Goal: Consume media (video, audio)

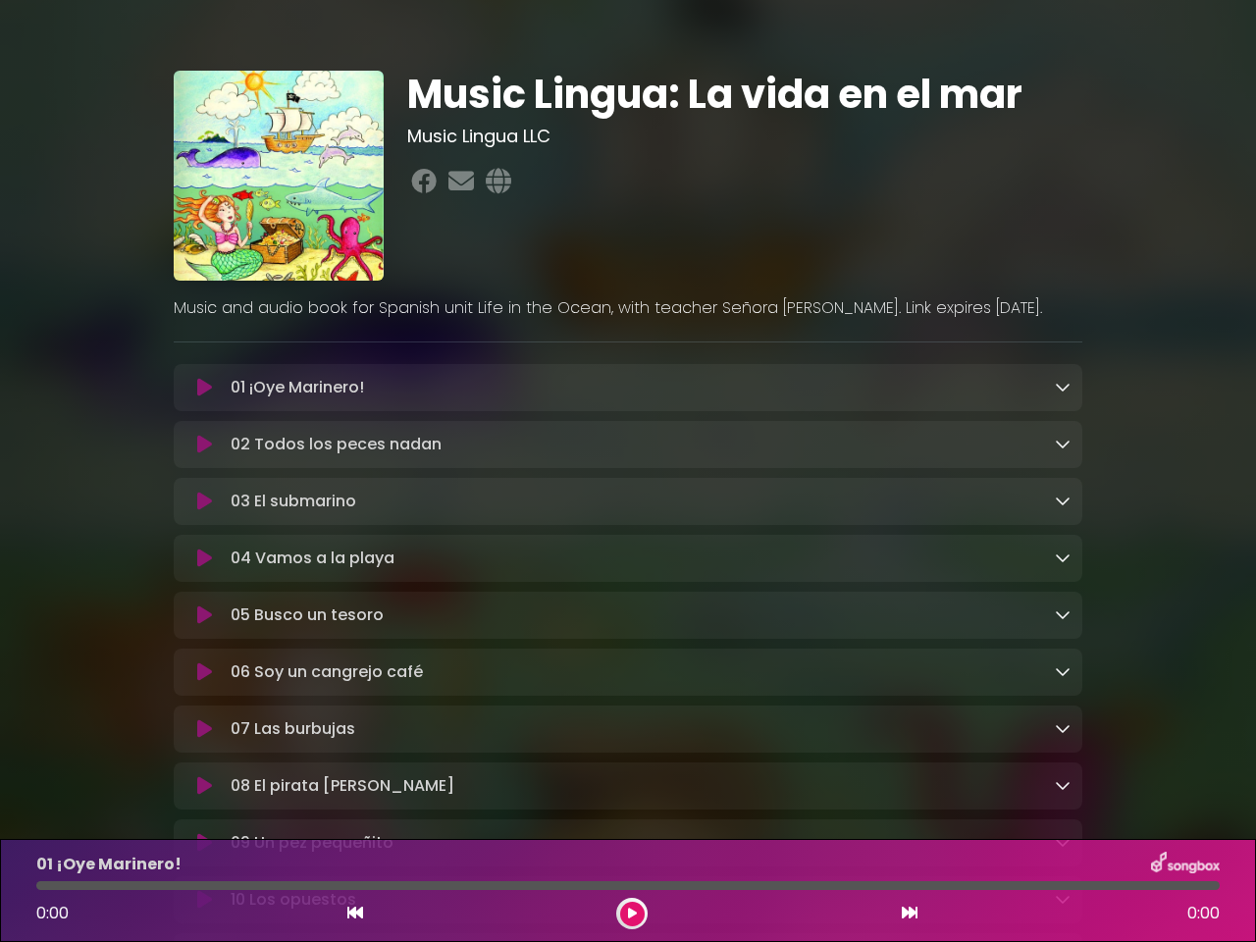
click at [204, 389] on icon at bounding box center [204, 388] width 15 height 20
click at [1063, 388] on icon at bounding box center [1063, 387] width 16 height 16
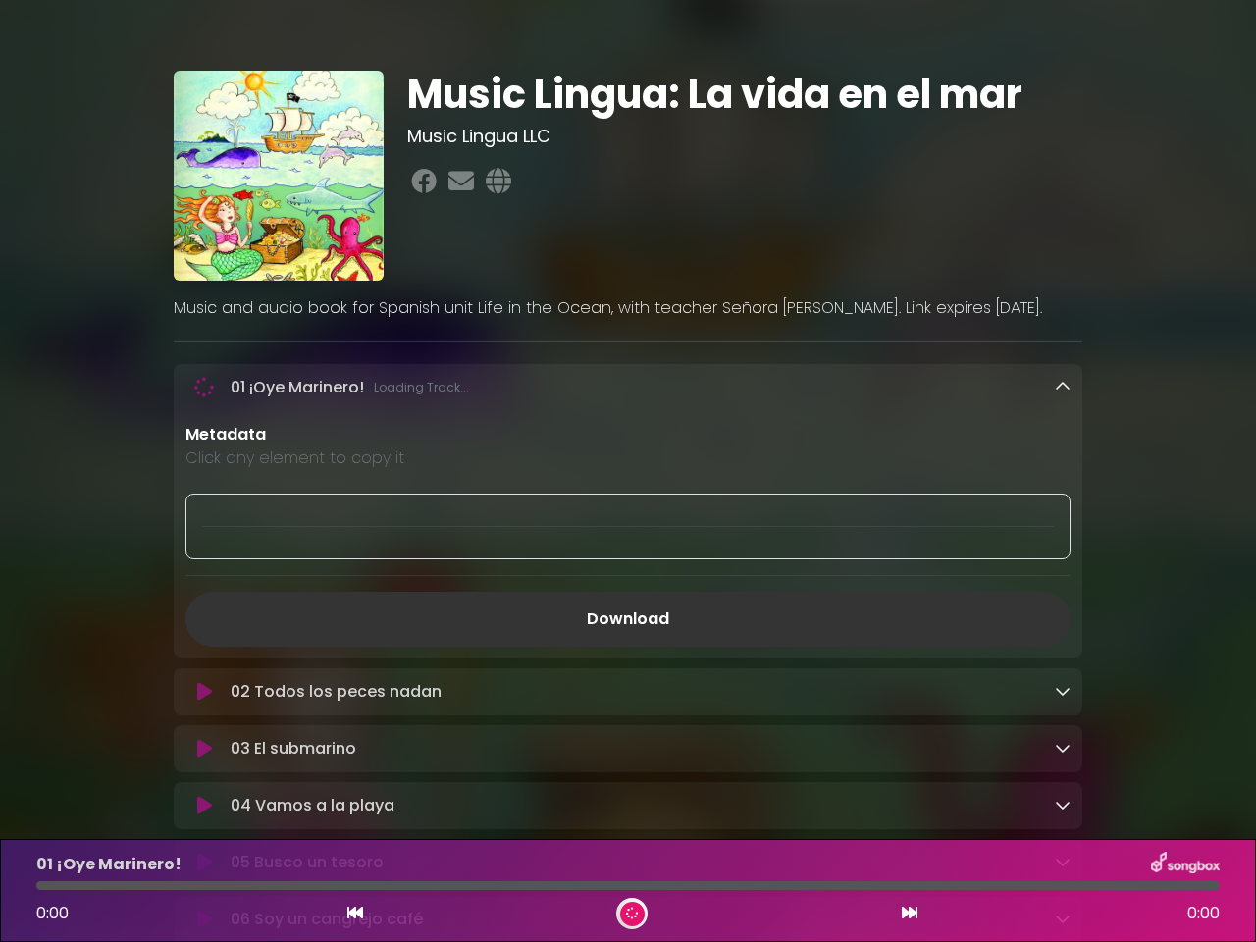
click at [204, 668] on div "02 Todos los peces nadan Loading Track..." at bounding box center [628, 691] width 909 height 47
click at [1063, 446] on p "Metadata" at bounding box center [628, 435] width 885 height 24
click at [204, 505] on div at bounding box center [628, 527] width 885 height 66
click at [1063, 504] on div at bounding box center [628, 527] width 885 height 66
click at [204, 562] on div "Metadata Click any element to copy it Download" at bounding box center [628, 535] width 909 height 224
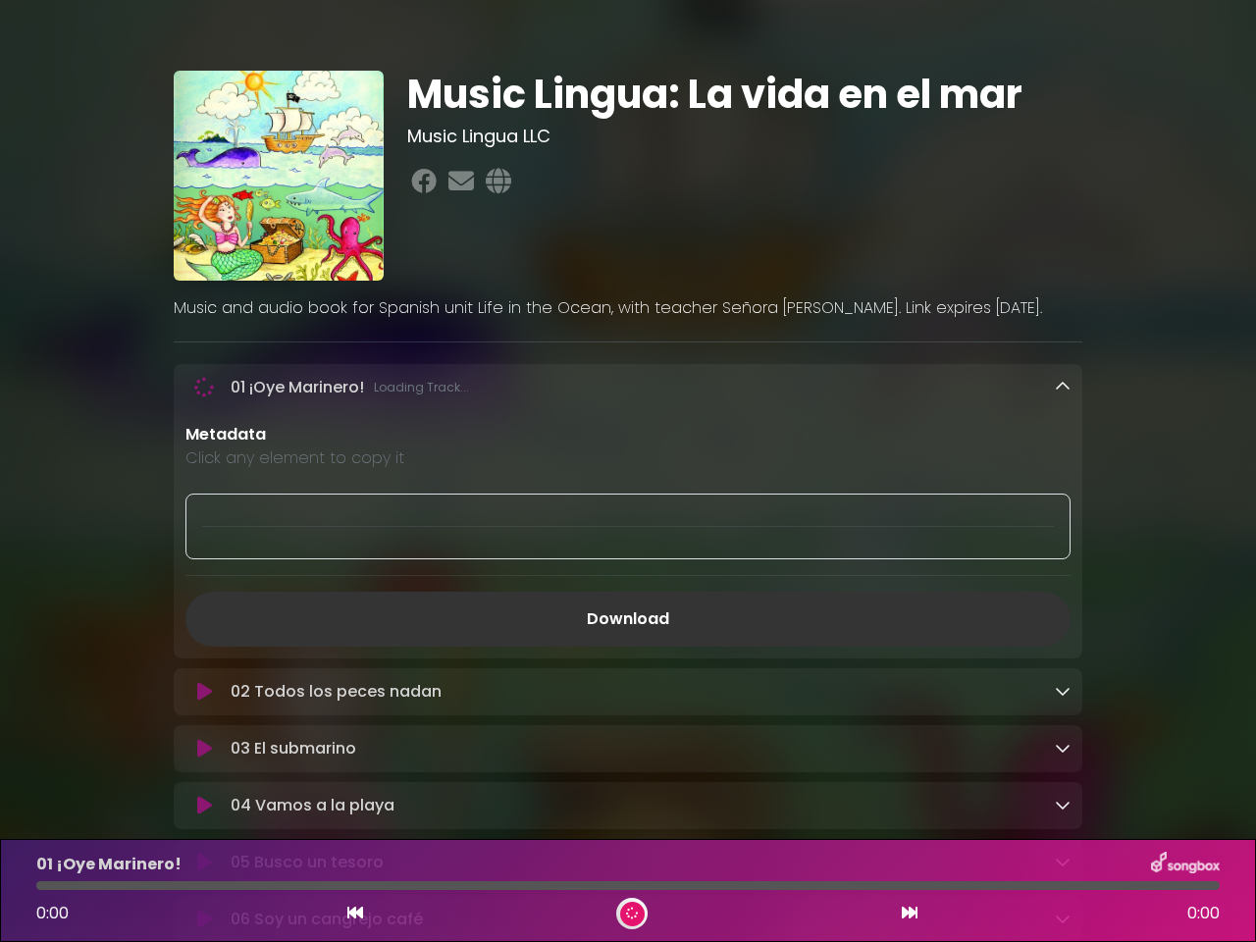
click at [1063, 561] on div "Metadata Click any element to copy it Download" at bounding box center [628, 535] width 909 height 224
click at [204, 620] on link "Download" at bounding box center [628, 619] width 885 height 55
click at [1063, 619] on link "Download" at bounding box center [628, 619] width 885 height 55
